Goal: Information Seeking & Learning: Learn about a topic

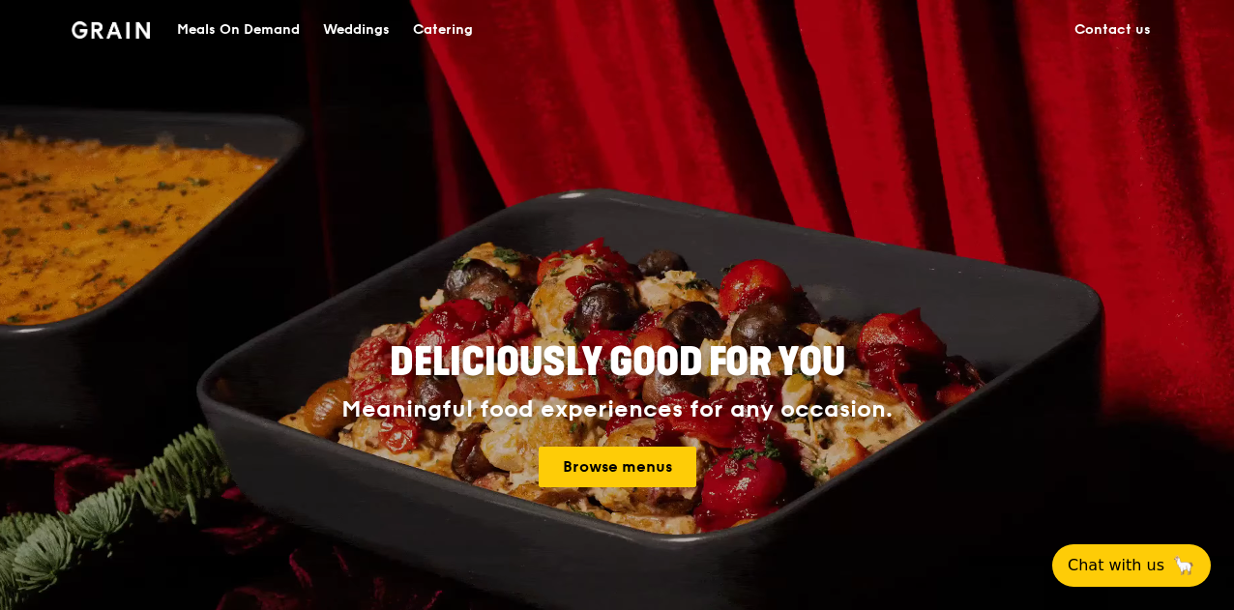
click at [239, 34] on div "Meals On Demand" at bounding box center [238, 30] width 123 height 58
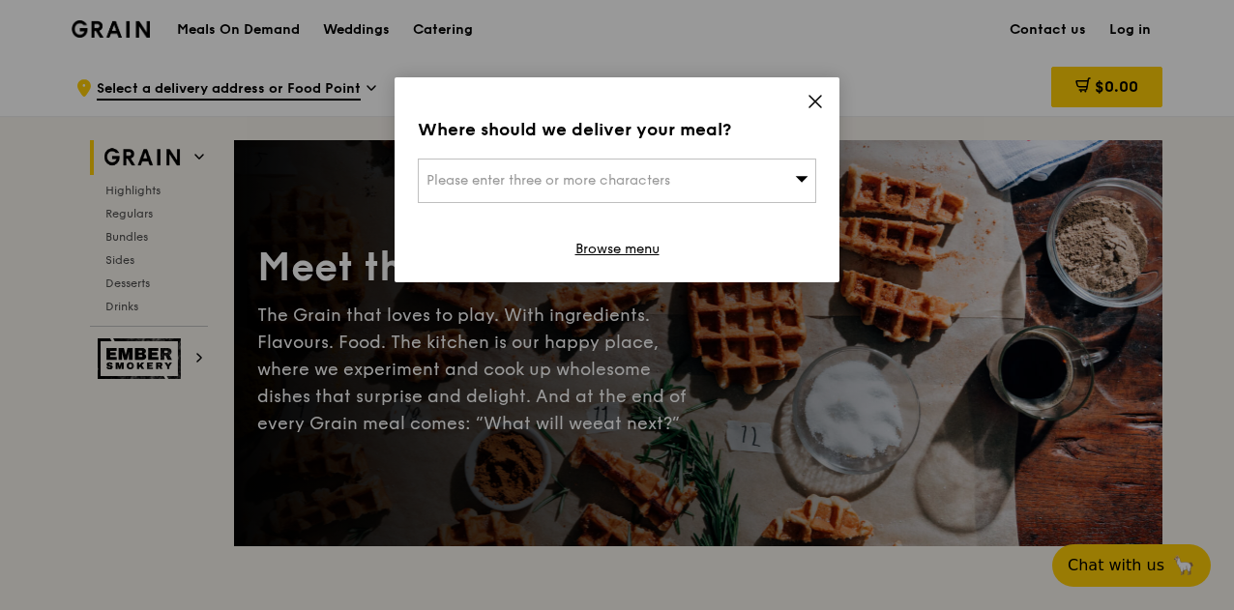
click at [810, 101] on icon at bounding box center [815, 101] width 17 height 17
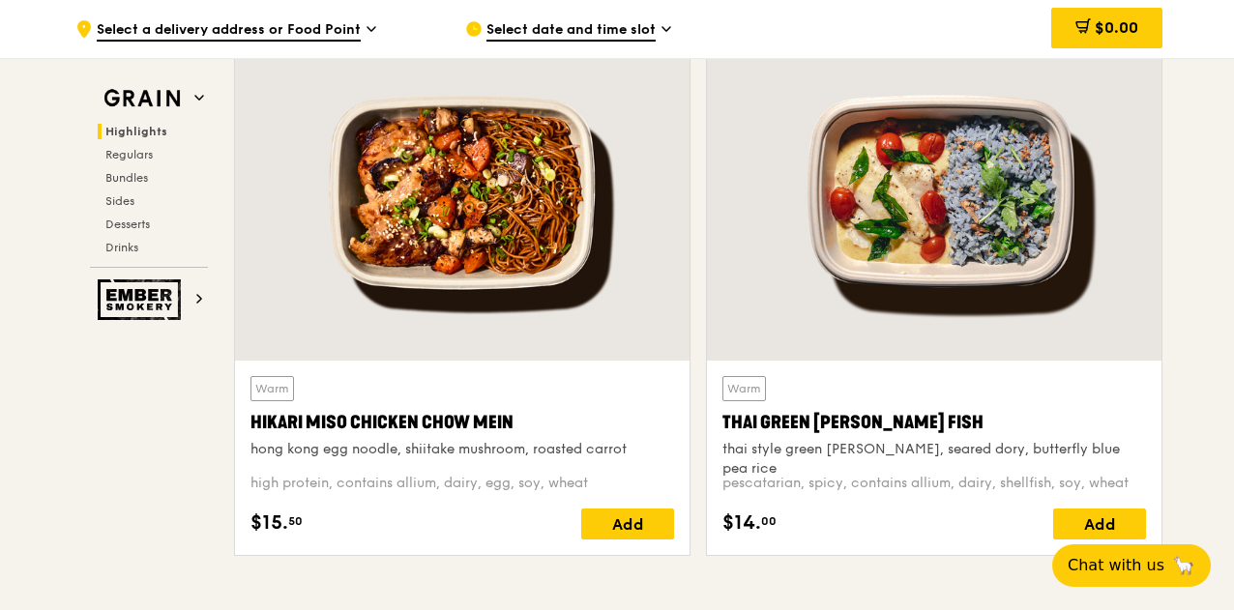
scroll to position [712, 0]
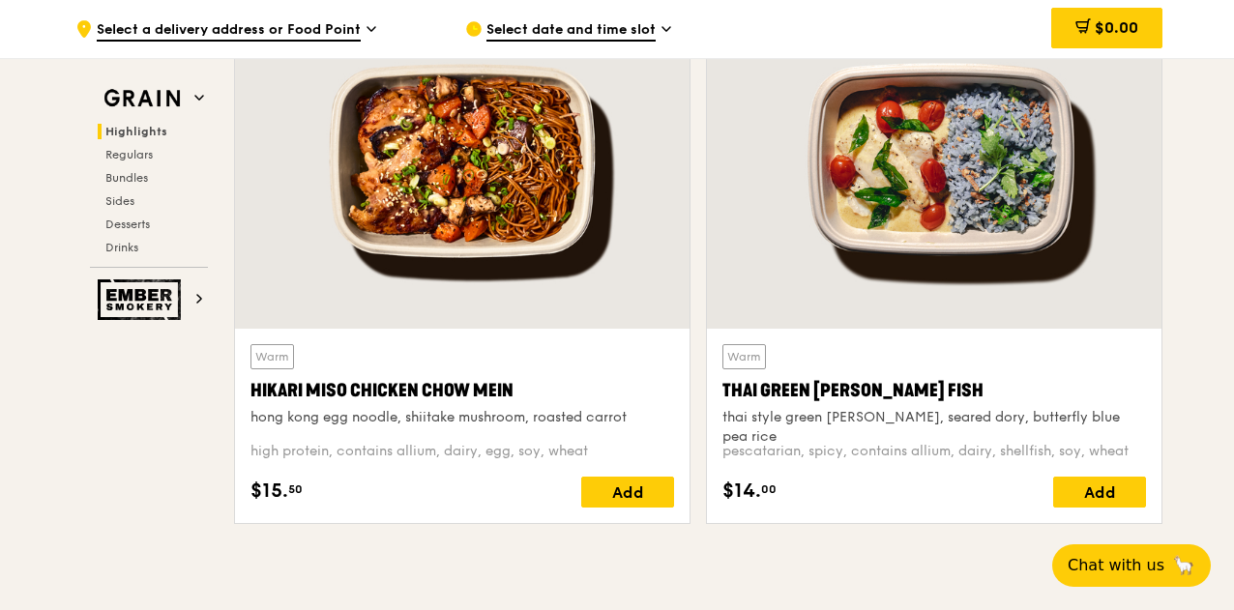
drag, startPoint x: 529, startPoint y: 388, endPoint x: 238, endPoint y: 400, distance: 291.4
click at [238, 400] on div "Warm Hikari Miso Chicken Chow Mein hong kong egg noodle, shiitake mushroom, roa…" at bounding box center [462, 426] width 455 height 194
copy div "Hikari Miso Chicken Chow Mein"
drag, startPoint x: 913, startPoint y: 390, endPoint x: 725, endPoint y: 400, distance: 188.9
click at [725, 400] on div "Thai Green [PERSON_NAME] Fish" at bounding box center [935, 390] width 424 height 27
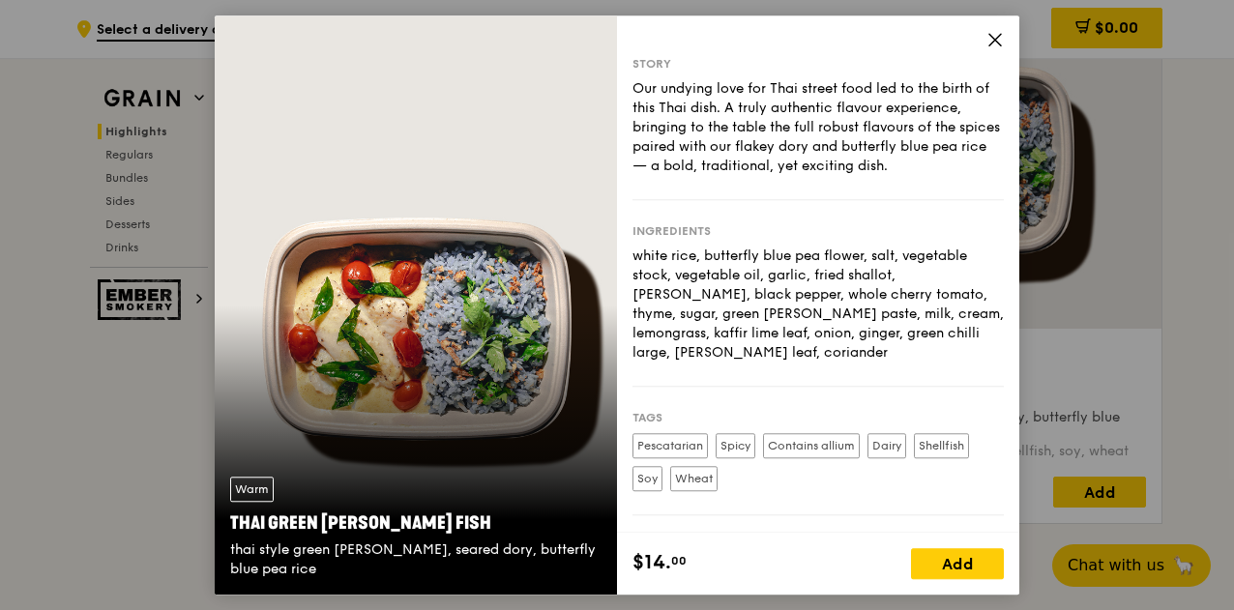
click at [1000, 40] on icon at bounding box center [995, 39] width 17 height 17
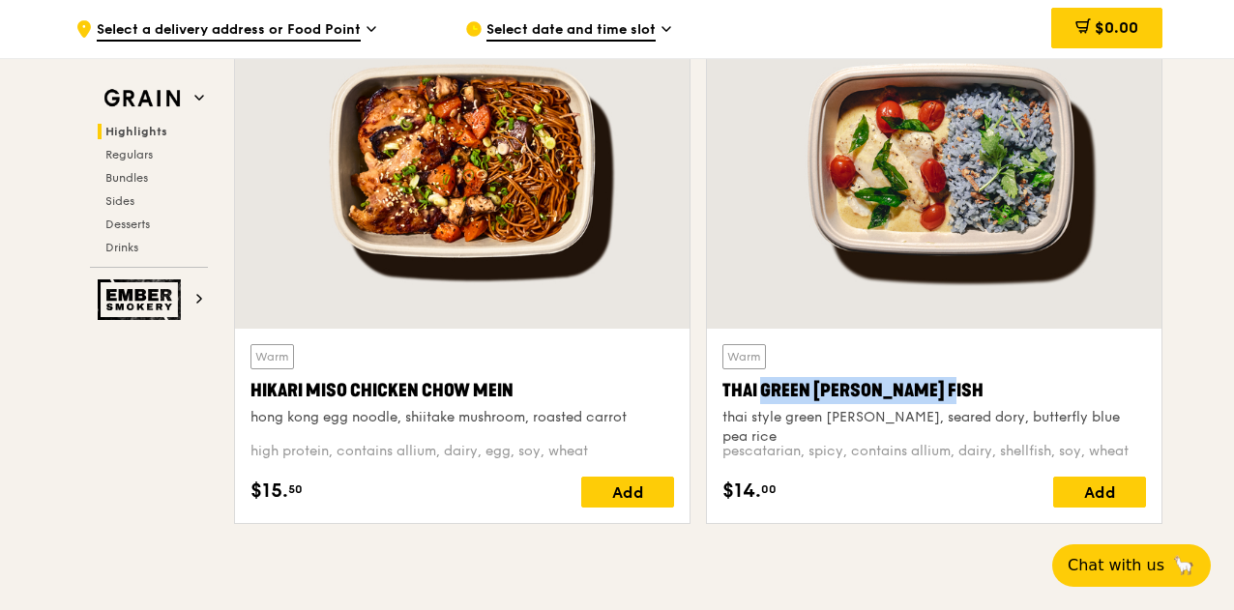
drag, startPoint x: 932, startPoint y: 384, endPoint x: 718, endPoint y: 396, distance: 214.1
click at [718, 396] on div "Warm Thai Green [PERSON_NAME] Fish thai style green [PERSON_NAME], seared dory,…" at bounding box center [934, 426] width 455 height 194
copy div "Thai Green [PERSON_NAME] Fish"
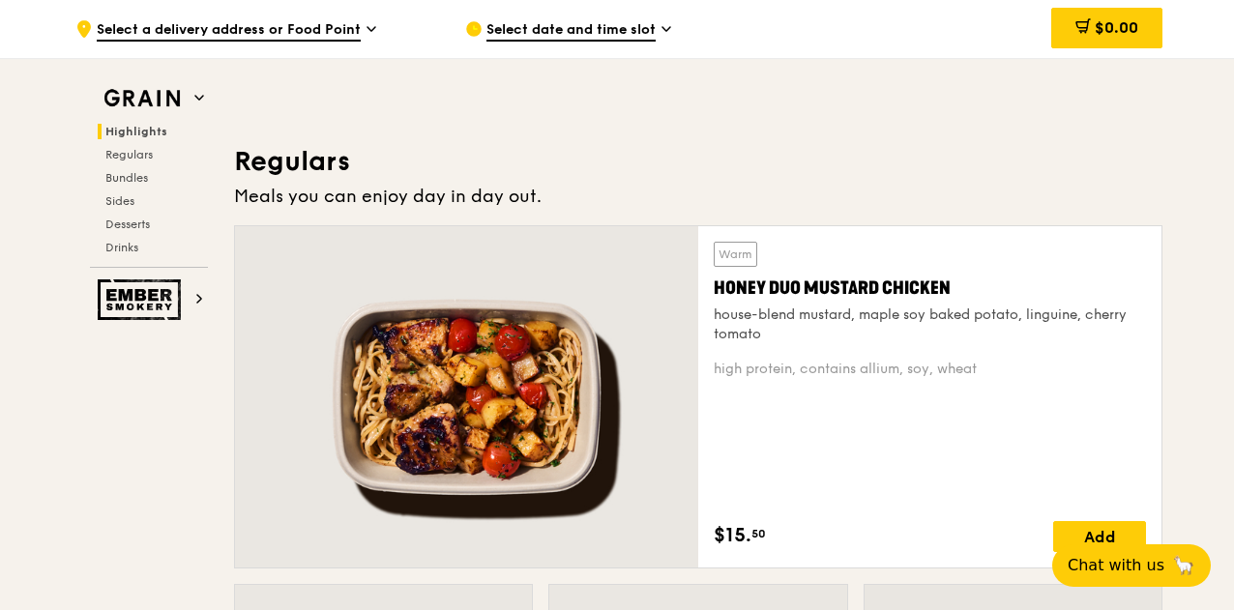
scroll to position [1186, 0]
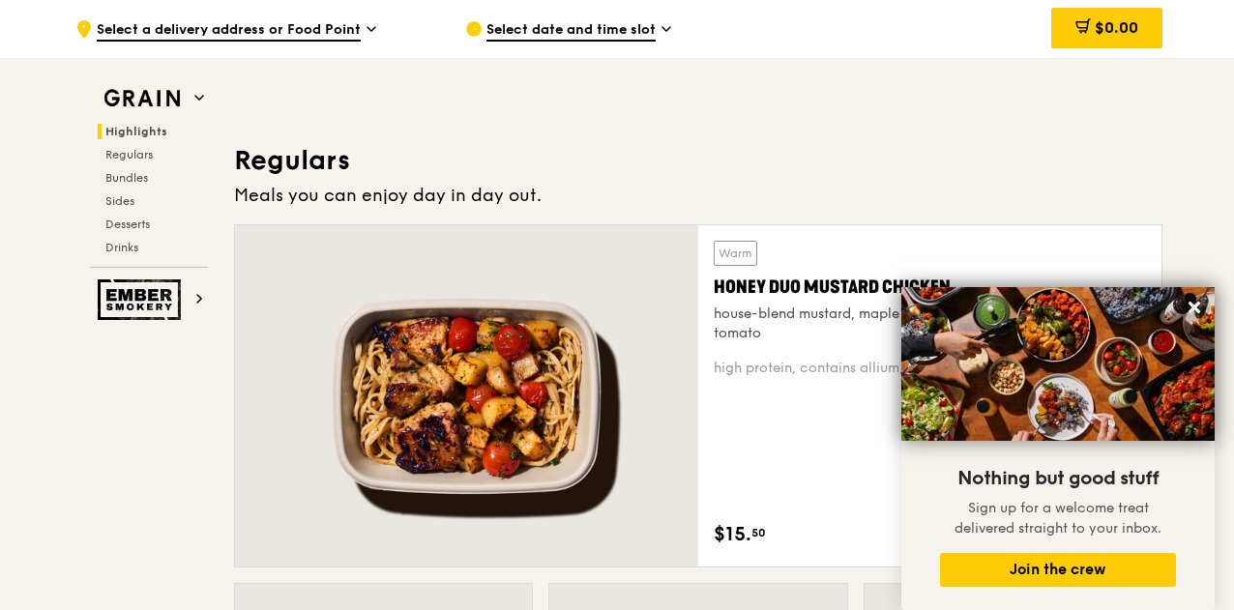
click at [769, 163] on h3 "Regulars" at bounding box center [698, 160] width 929 height 35
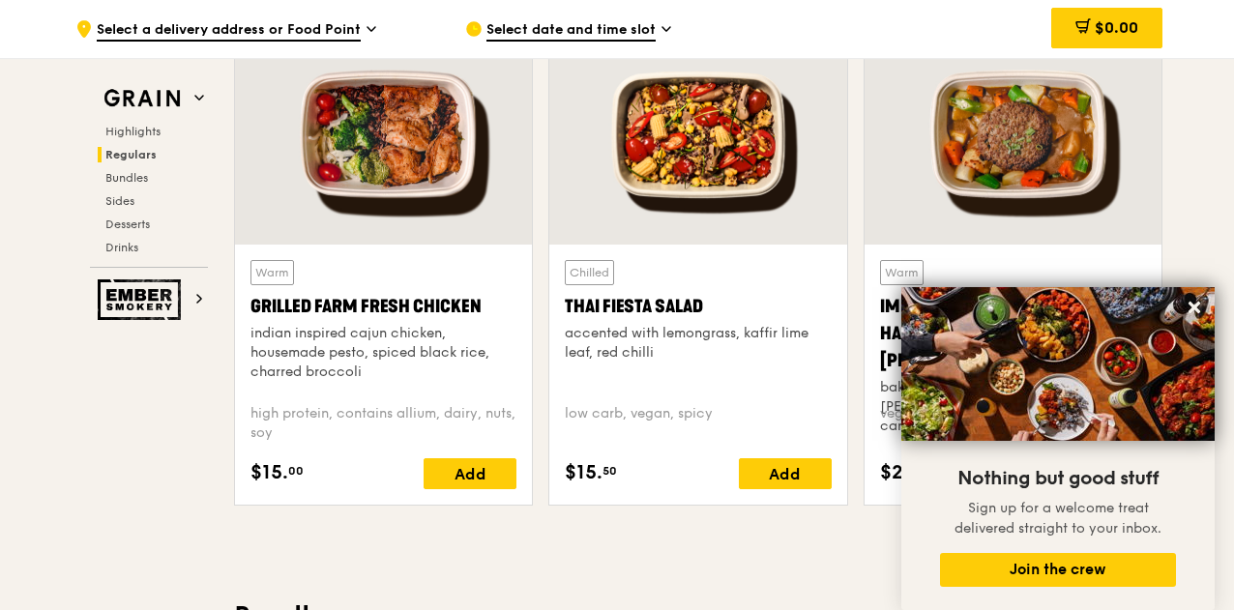
scroll to position [2331, 0]
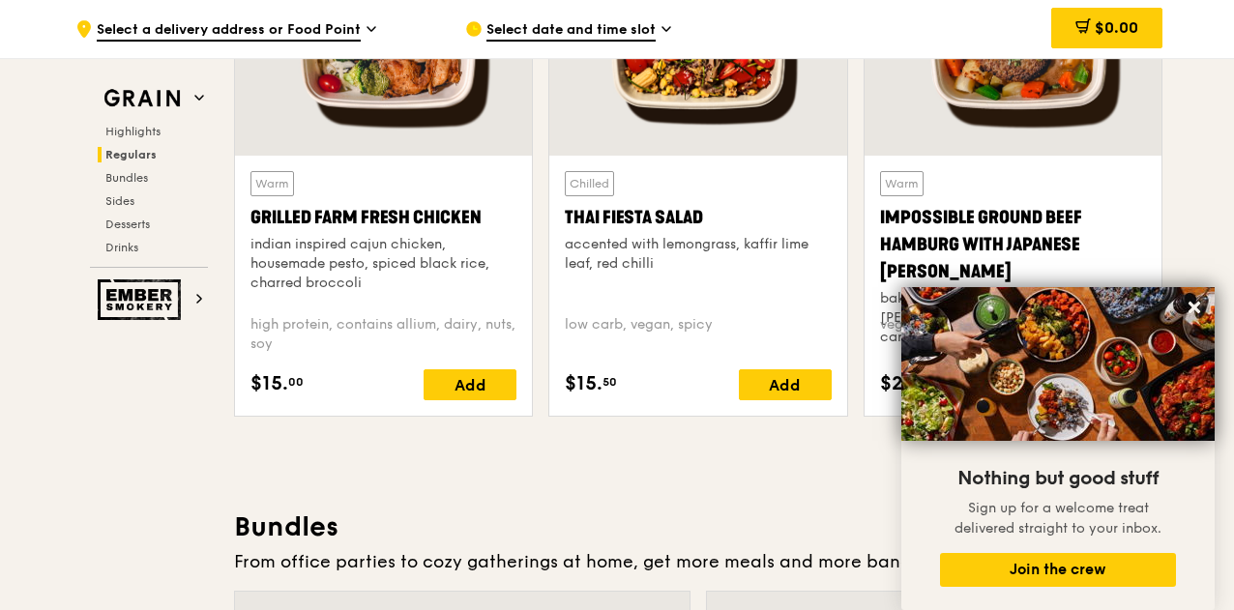
drag, startPoint x: 717, startPoint y: 215, endPoint x: 555, endPoint y: 227, distance: 162.0
click at [555, 227] on div "Chilled Thai Fiesta Salad accented with lemongrass, kaffir lime leaf, red chill…" at bounding box center [697, 286] width 297 height 260
copy div "Thai Fiesta Salad"
